Goal: Information Seeking & Learning: Learn about a topic

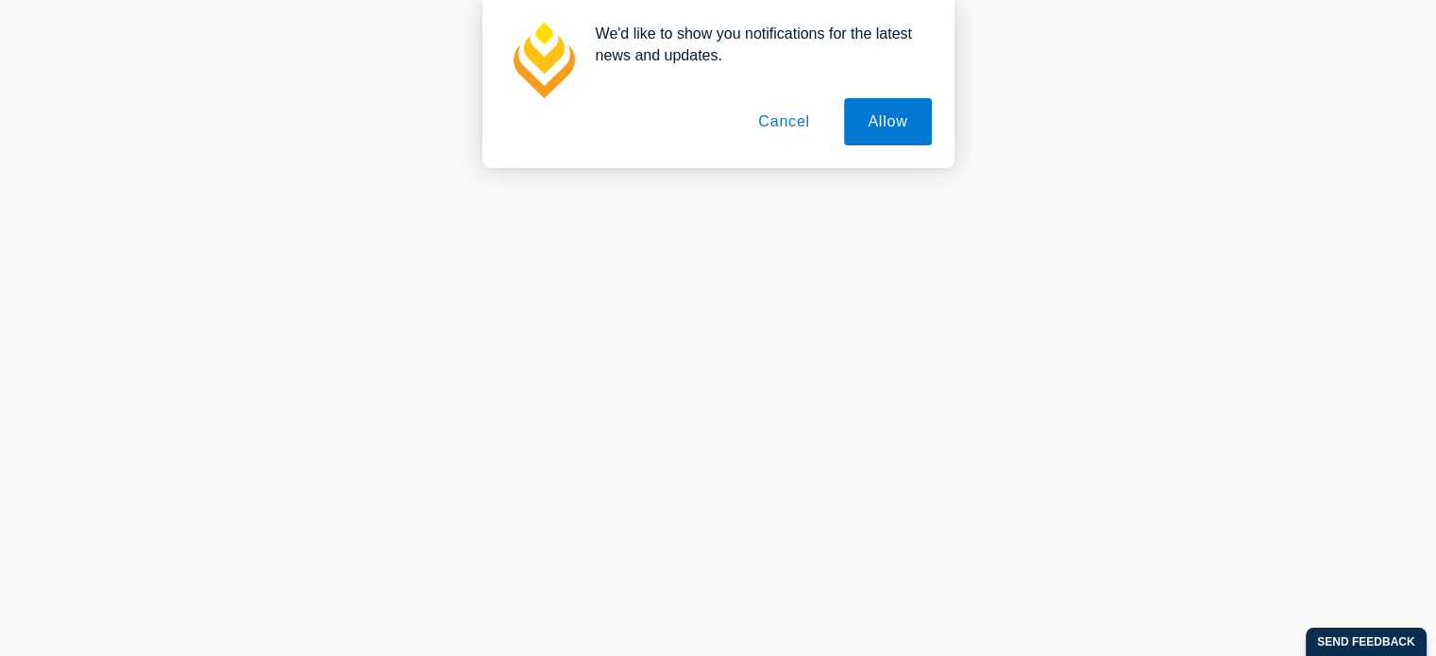
click at [789, 112] on button "Cancel" at bounding box center [784, 121] width 99 height 47
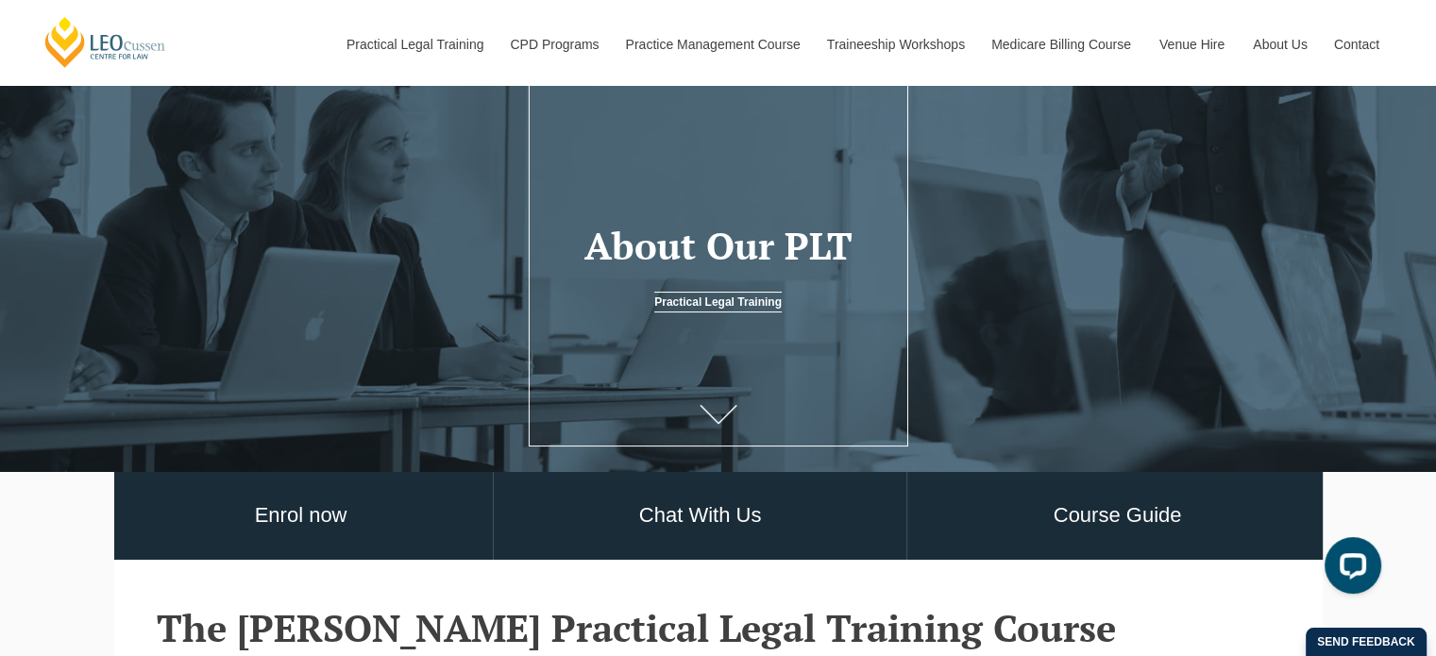
scroll to position [135, 0]
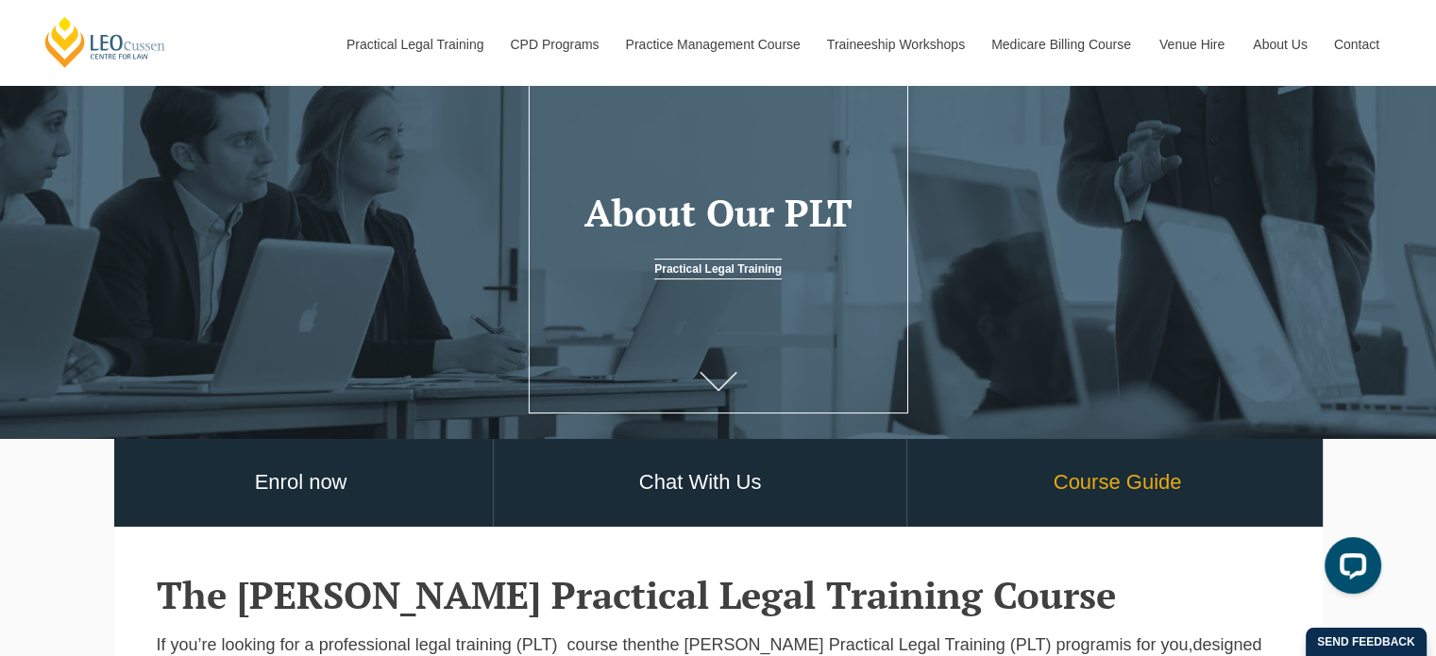
click at [1086, 486] on link "Course Guide" at bounding box center [1117, 483] width 419 height 88
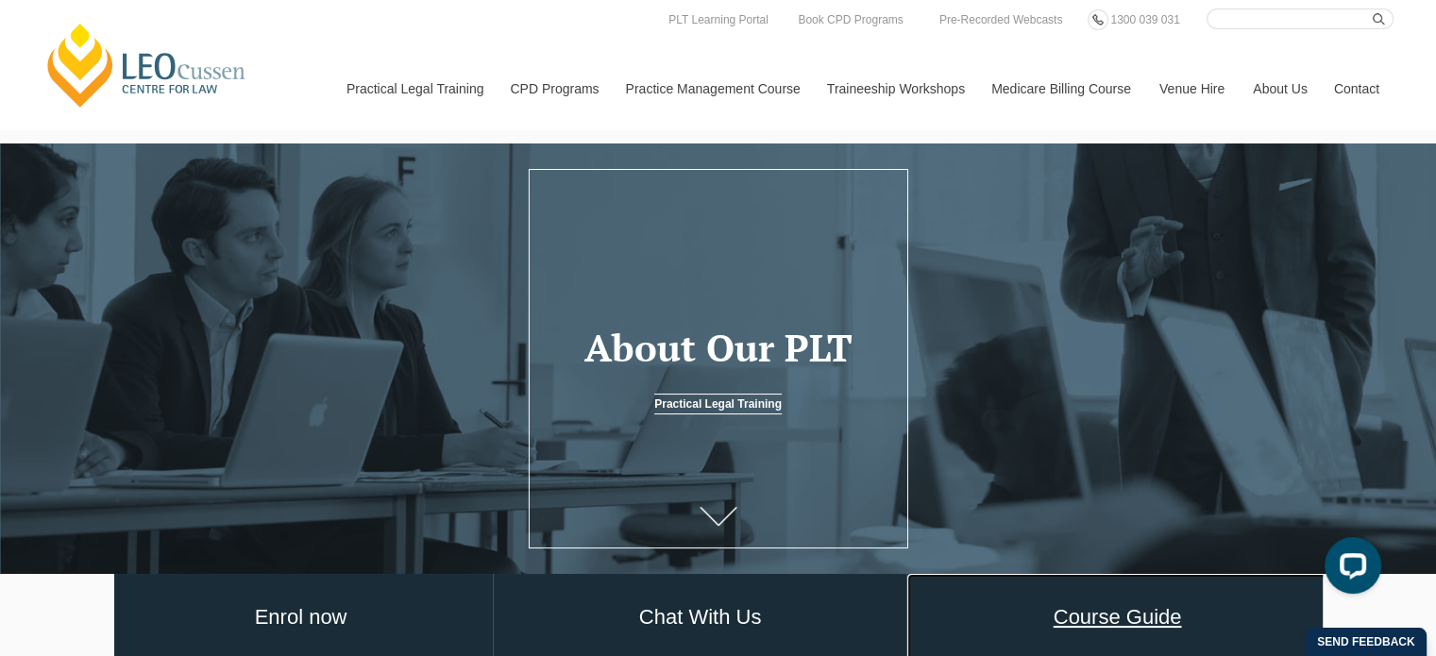
scroll to position [0, 0]
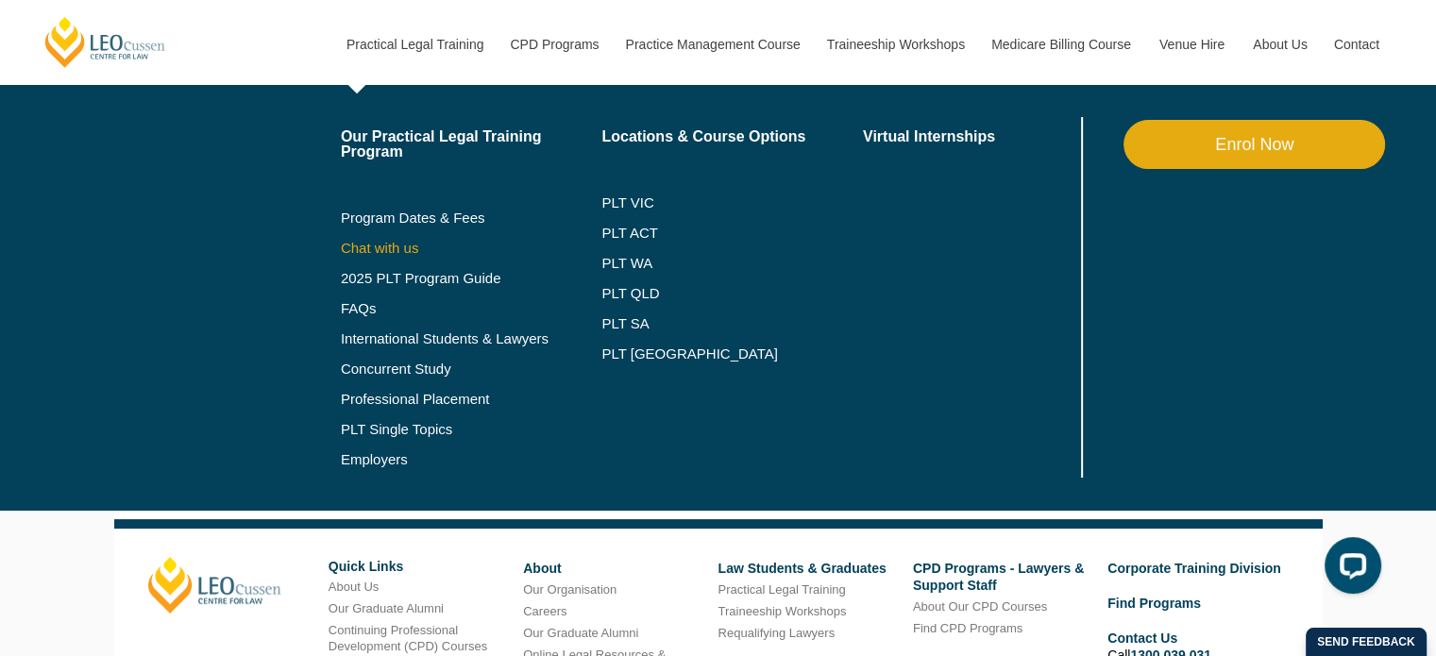
scroll to position [472, 0]
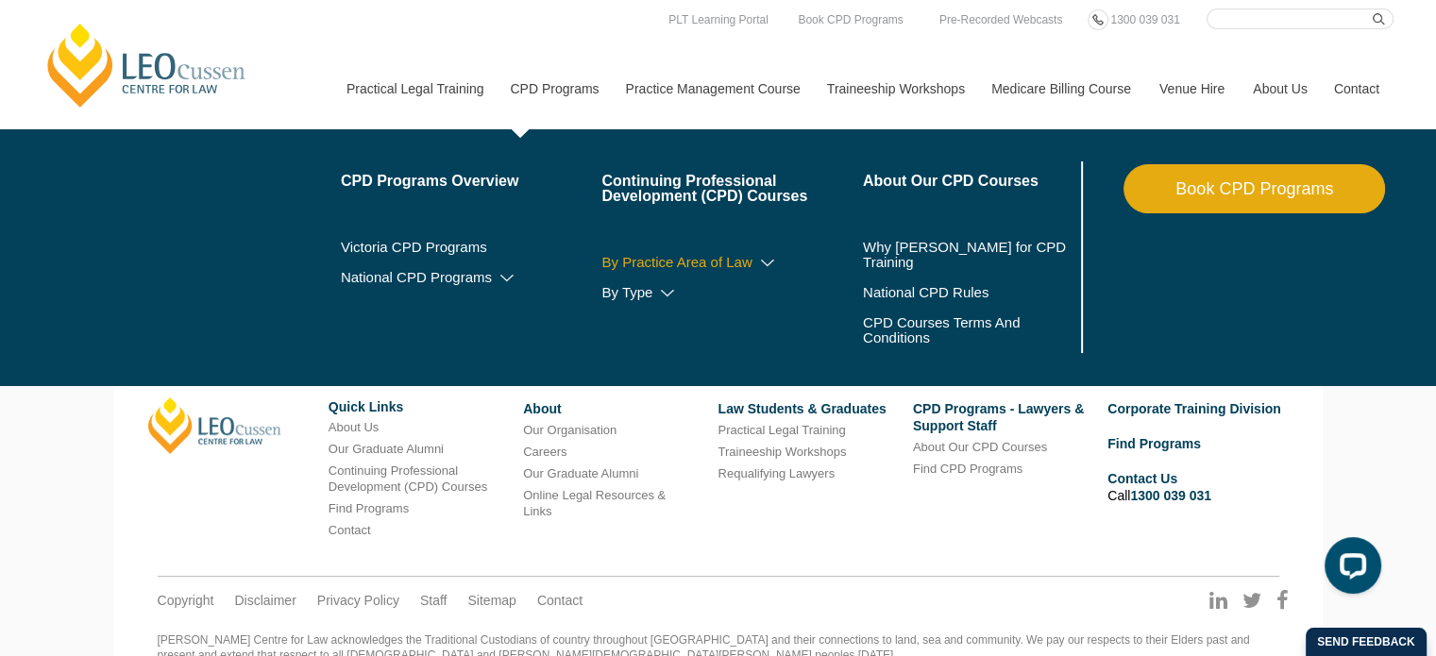
click at [775, 260] on icon at bounding box center [767, 263] width 19 height 13
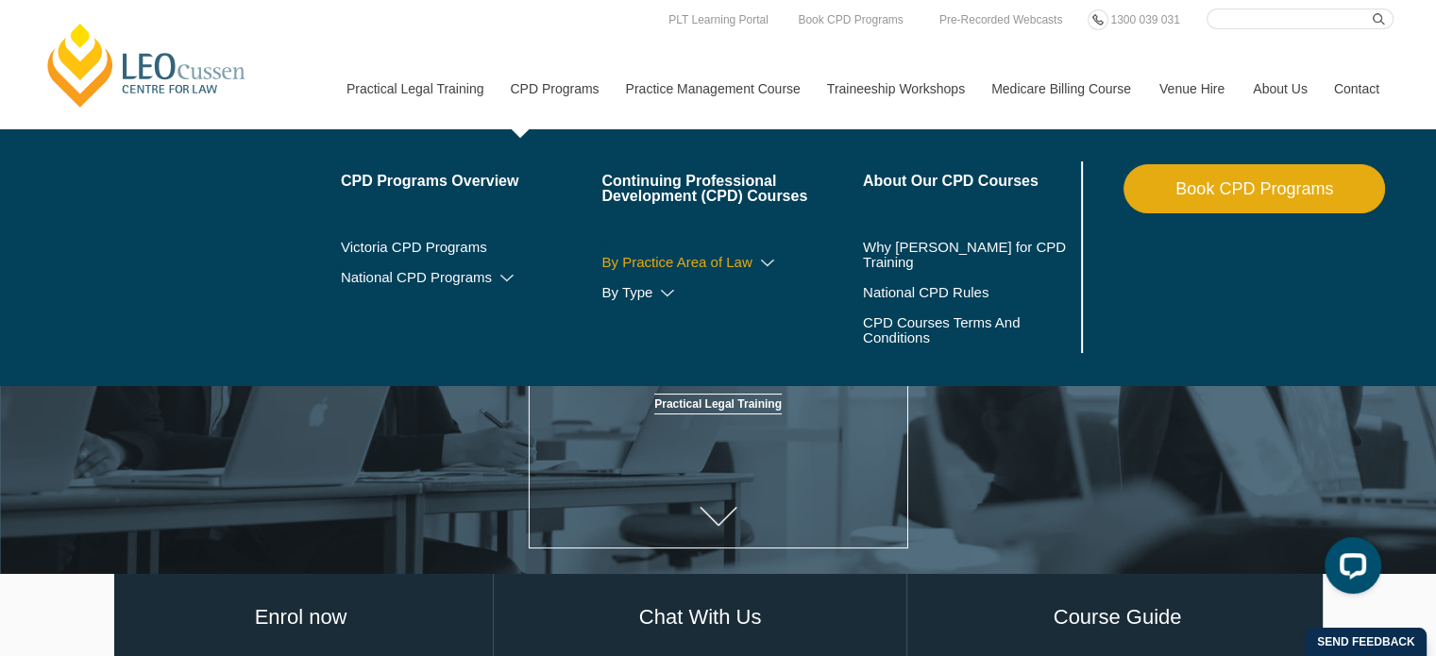
click at [772, 263] on icon at bounding box center [767, 263] width 19 height 13
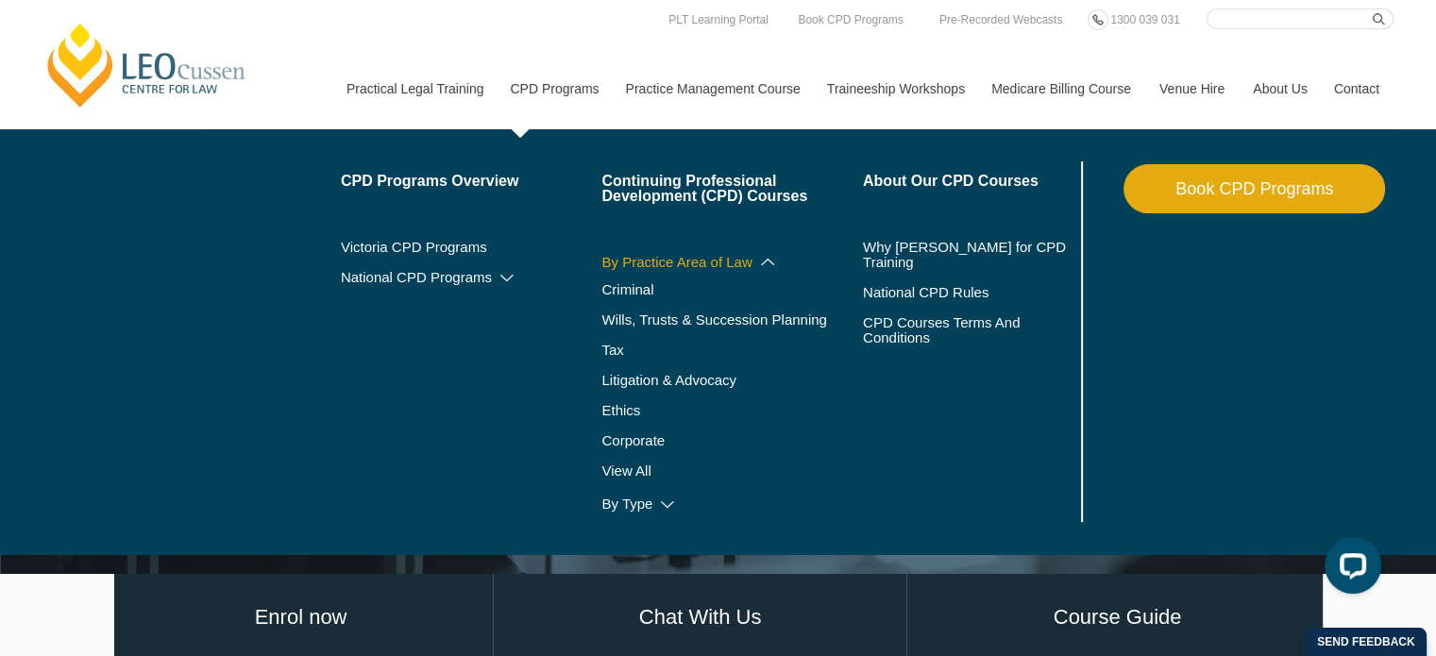
click at [774, 265] on icon at bounding box center [767, 261] width 19 height 13
